Goal: Task Accomplishment & Management: Complete application form

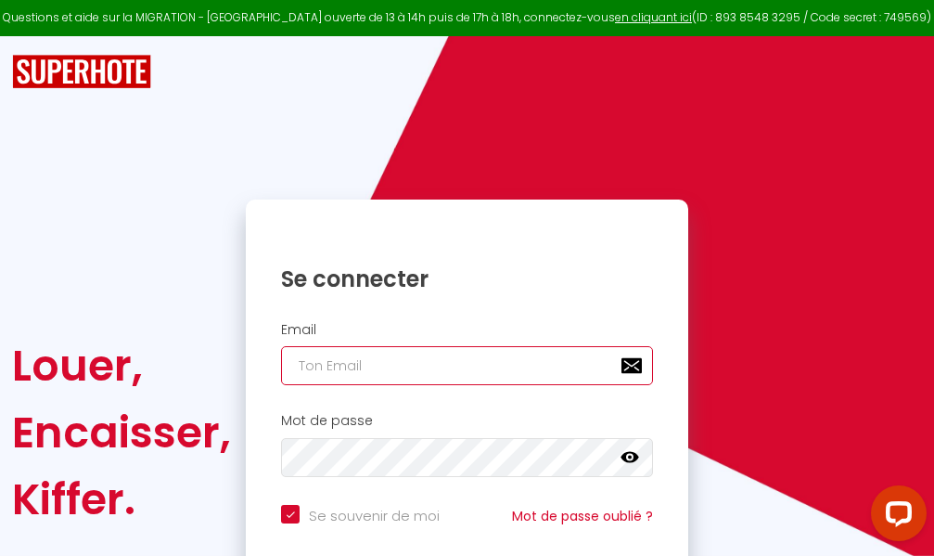
click at [444, 358] on input "email" at bounding box center [467, 365] width 372 height 39
type input "m"
checkbox input "true"
type input "ma"
checkbox input "true"
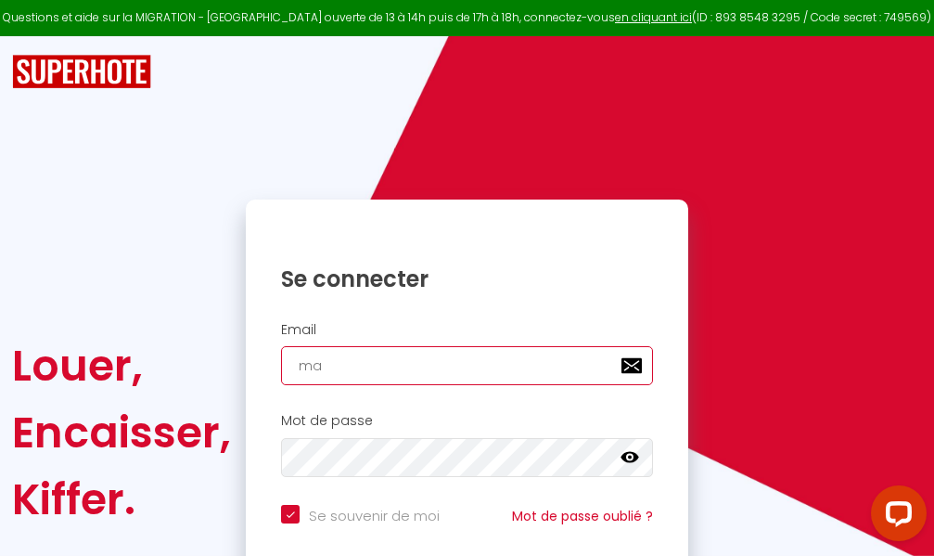
type input "mar"
checkbox input "true"
type input "marc"
checkbox input "true"
type input "marcd"
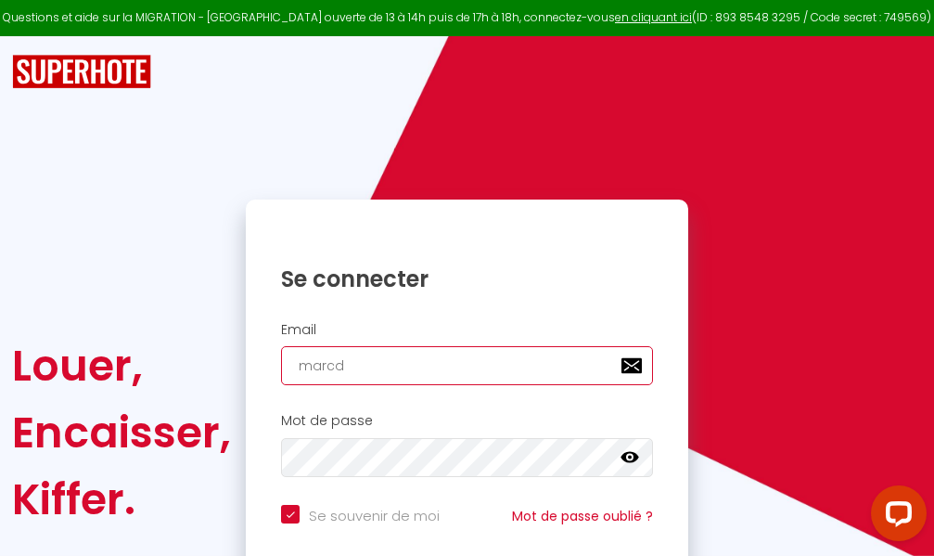
checkbox input "true"
type input "marcdp"
checkbox input "true"
type input "marcdpo"
checkbox input "true"
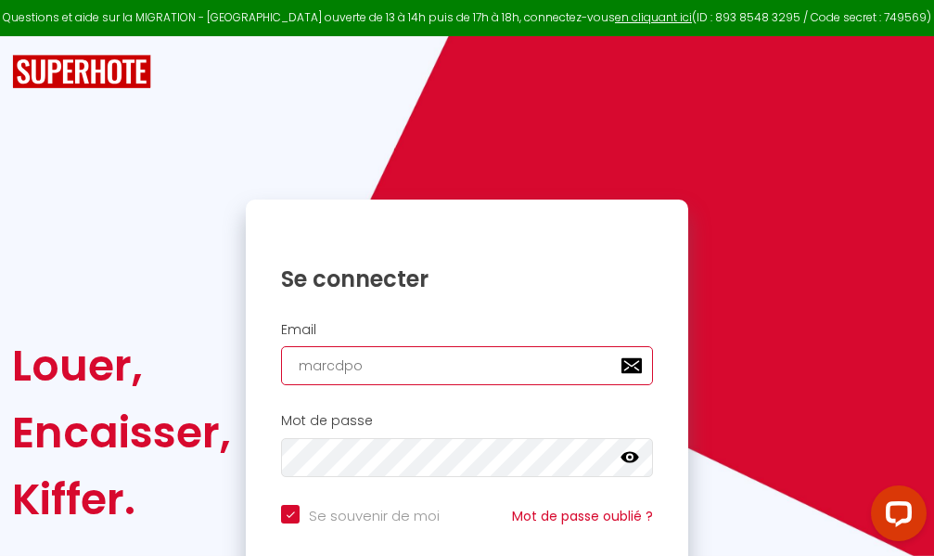
type input "marcdpoz"
checkbox input "true"
type input "marcdpoz."
checkbox input "true"
type input "marcdpoz.l"
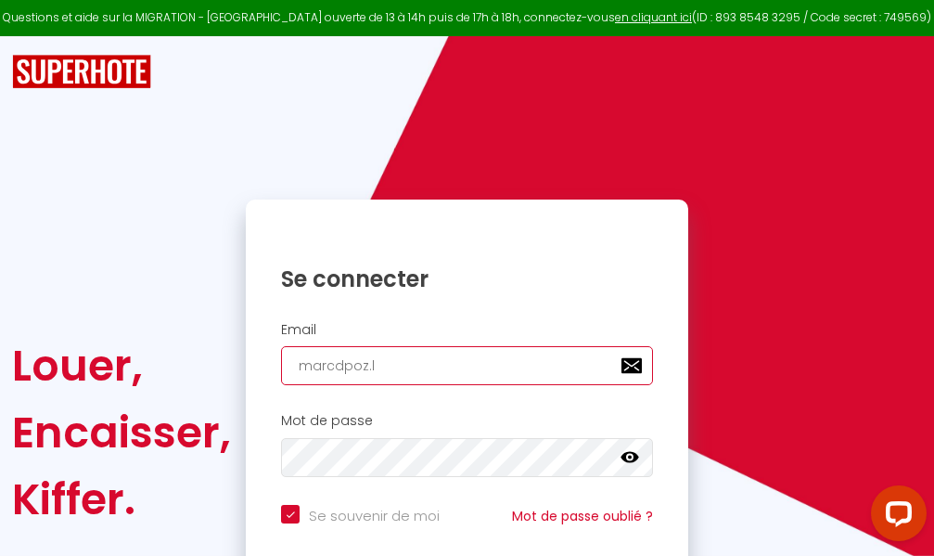
checkbox input "true"
type input "marcdpoz.lo"
checkbox input "true"
type input "marcdpoz.loc"
checkbox input "true"
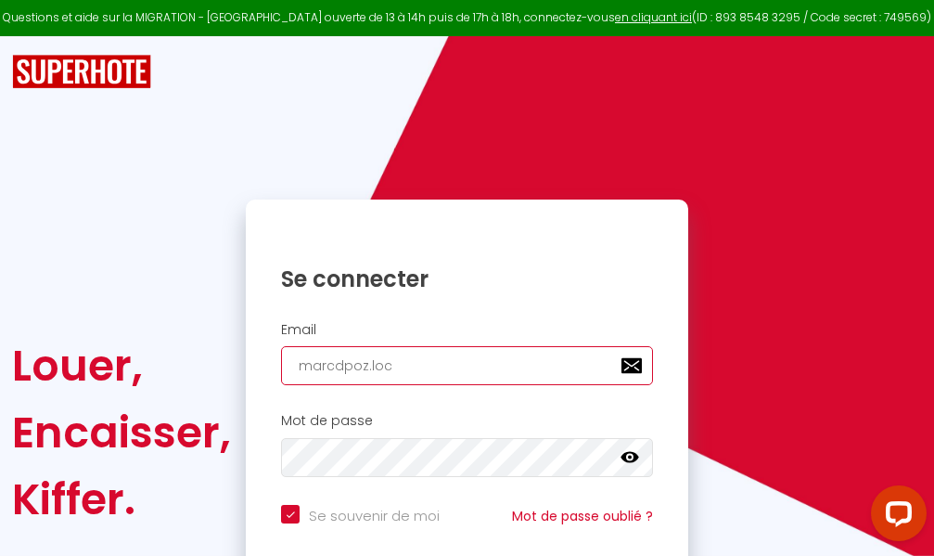
type input "marcdpoz.loca"
checkbox input "true"
type input "marcdpoz.locat"
checkbox input "true"
type input "marcdpoz.locati"
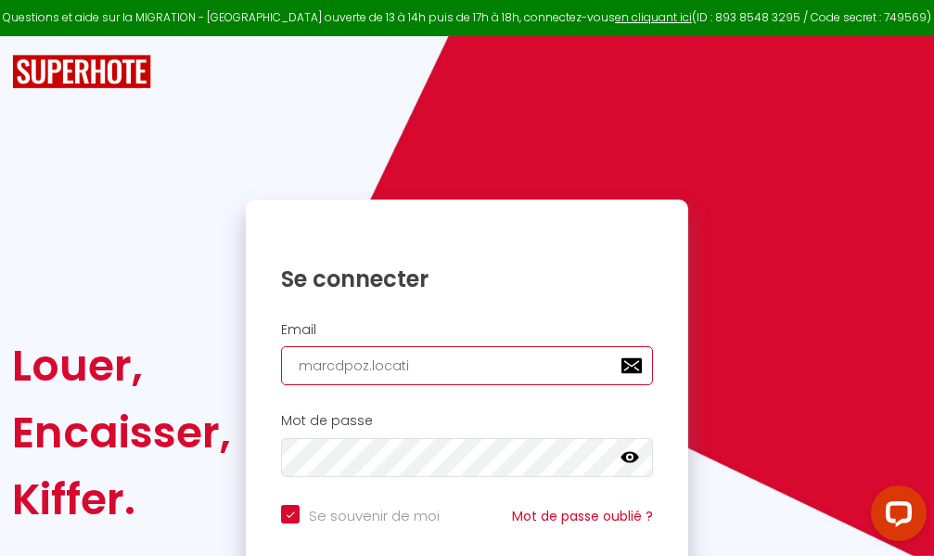
checkbox input "true"
type input "marcdpoz.locatio"
checkbox input "true"
type input "marcdpoz.location"
checkbox input "true"
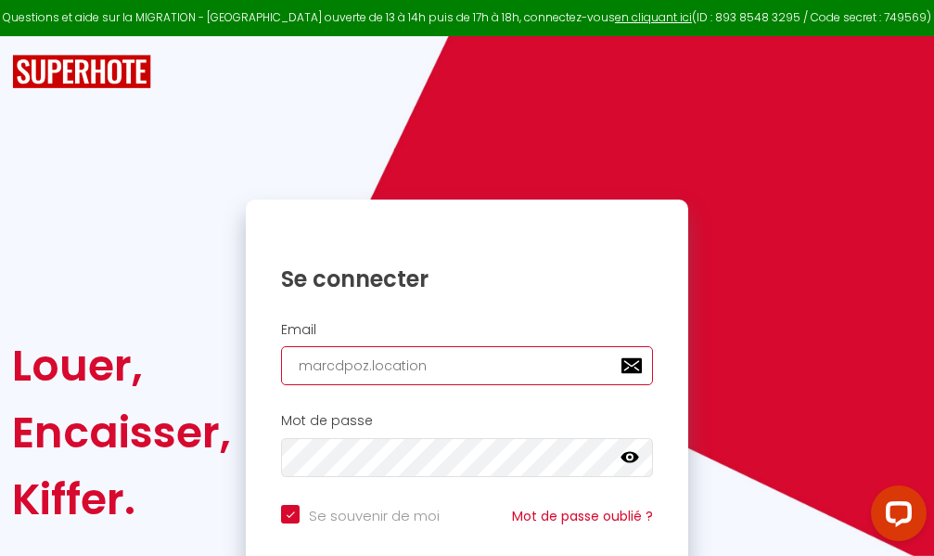
type input "marcdpoz.location@"
checkbox input "true"
type input "marcdpoz.location@g"
checkbox input "true"
type input "marcdpoz.location@gm"
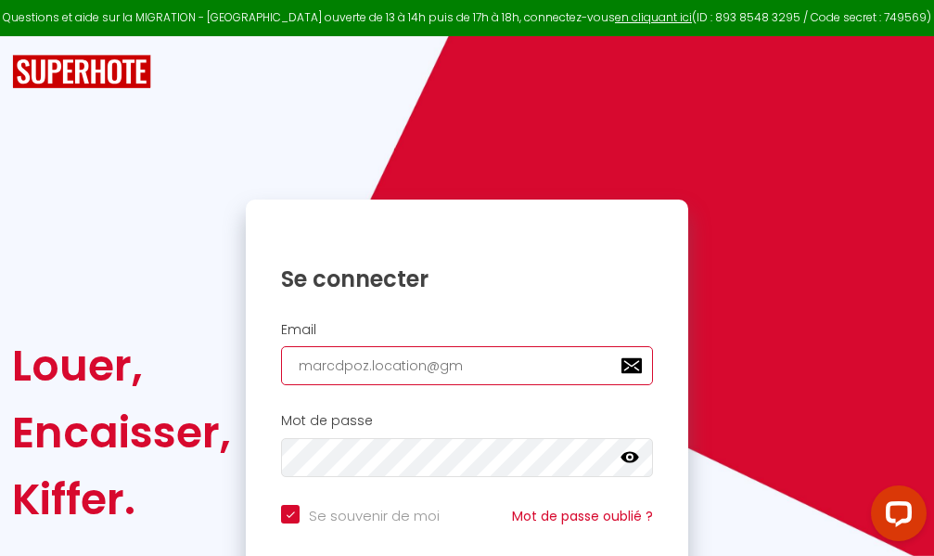
checkbox input "true"
type input "marcdpoz.location@gma"
checkbox input "true"
type input "marcdpoz.location@gmai"
checkbox input "true"
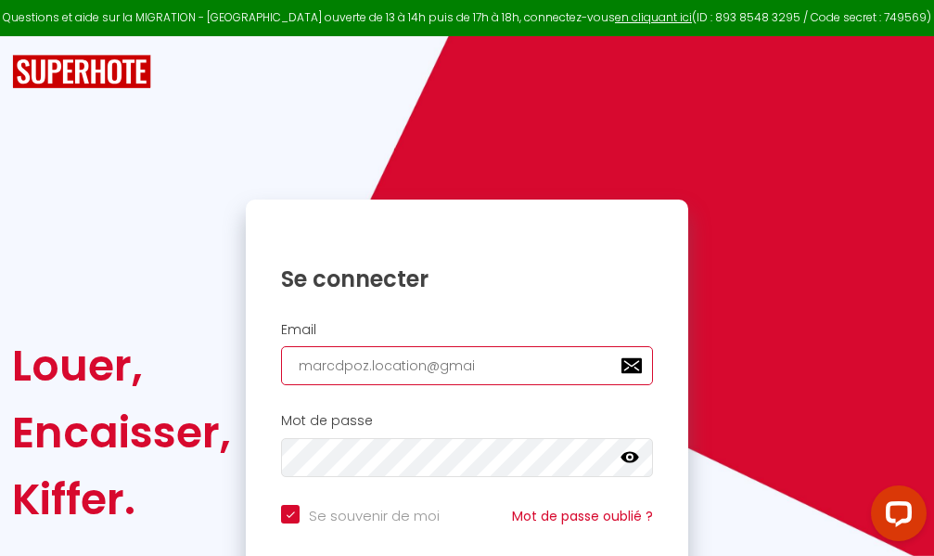
type input "[EMAIL_ADDRESS]"
checkbox input "true"
type input "[EMAIL_ADDRESS]."
checkbox input "true"
type input "marcdpoz.location@gmail.c"
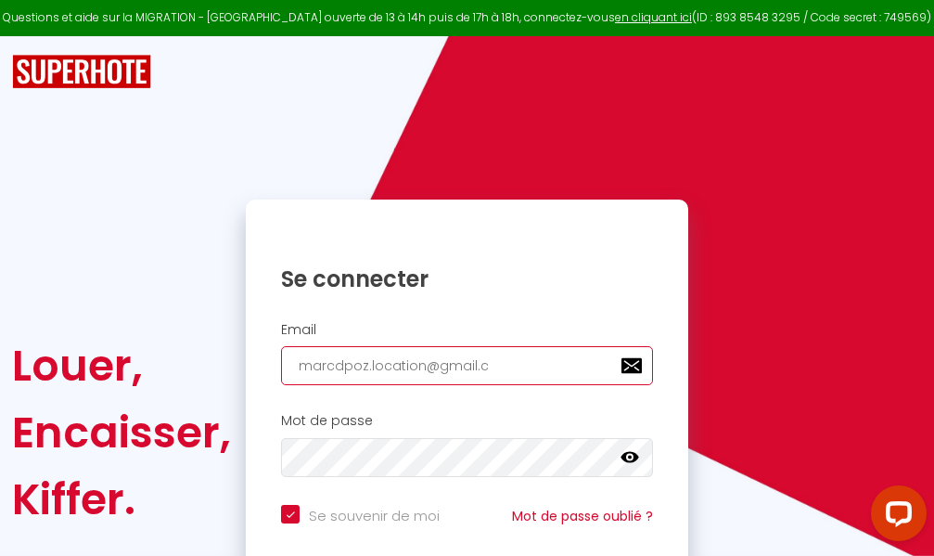
checkbox input "true"
type input "[EMAIL_ADDRESS][DOMAIN_NAME]"
checkbox input "true"
type input "[EMAIL_ADDRESS][DOMAIN_NAME]"
checkbox input "true"
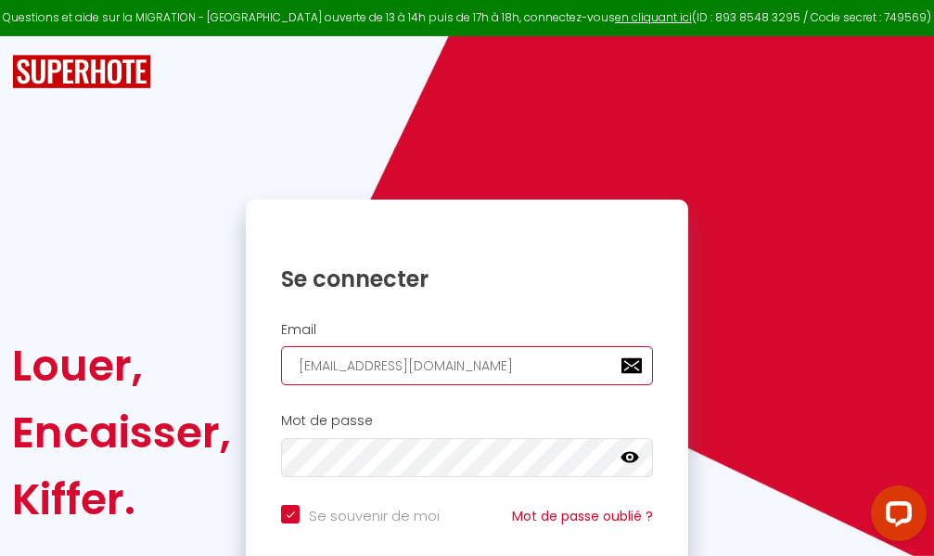
type input "[EMAIL_ADDRESS][DOMAIN_NAME]"
